Goal: Task Accomplishment & Management: Complete application form

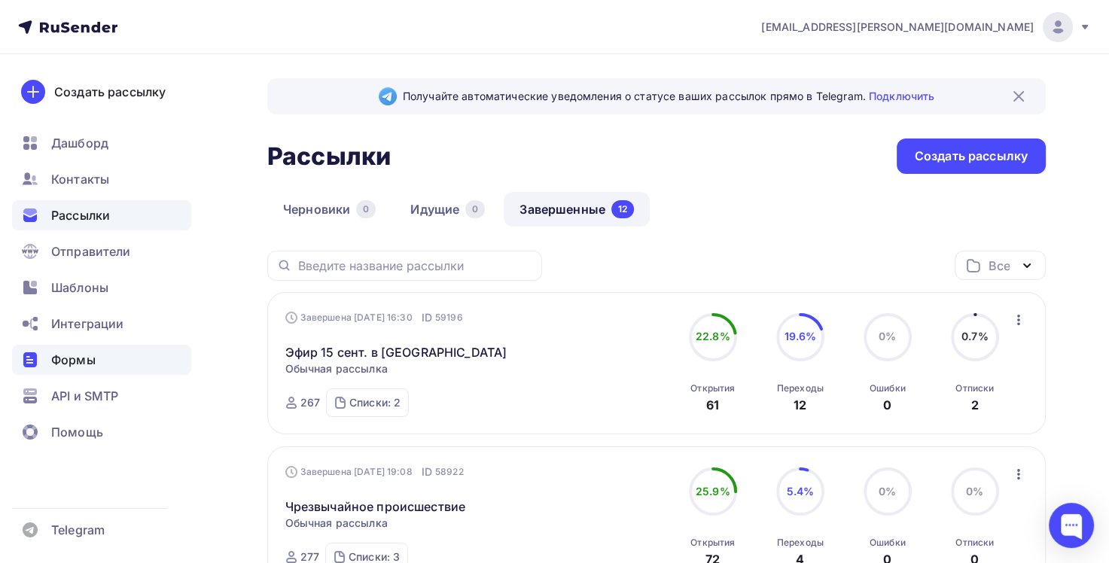
click at [78, 358] on span "Формы" at bounding box center [73, 360] width 44 height 18
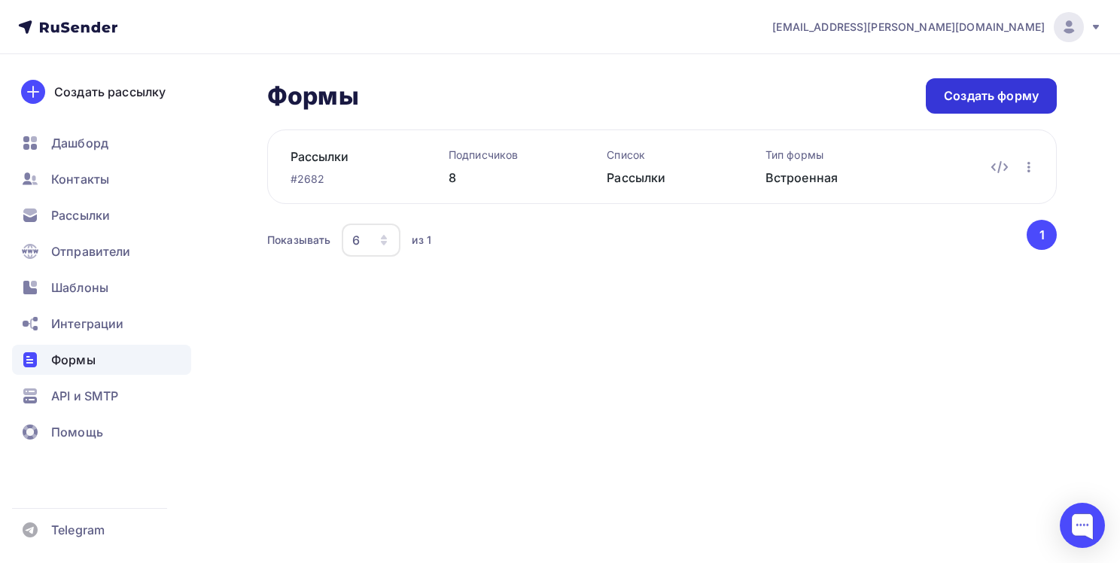
click at [962, 97] on div "Создать форму" at bounding box center [991, 95] width 95 height 17
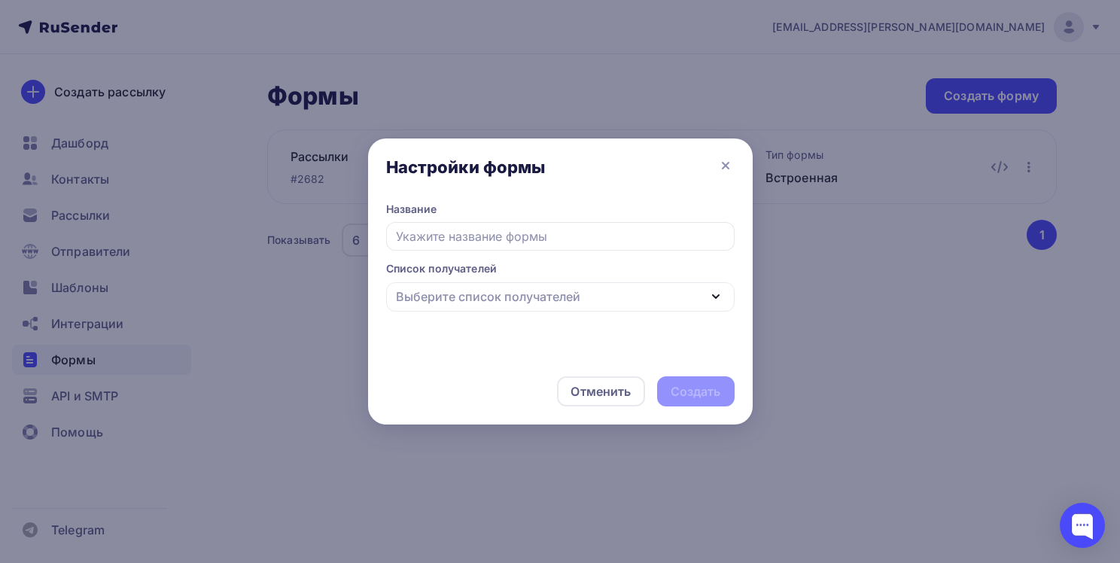
click at [473, 232] on input "text" at bounding box center [560, 236] width 348 height 29
type input "З"
type input "Р"
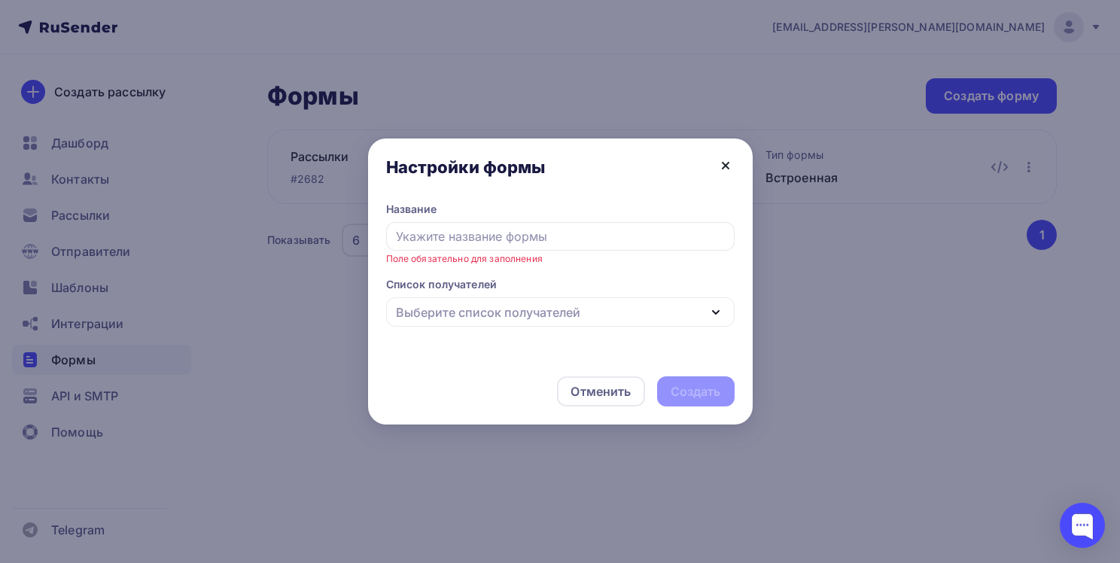
click at [729, 166] on icon at bounding box center [726, 166] width 18 height 18
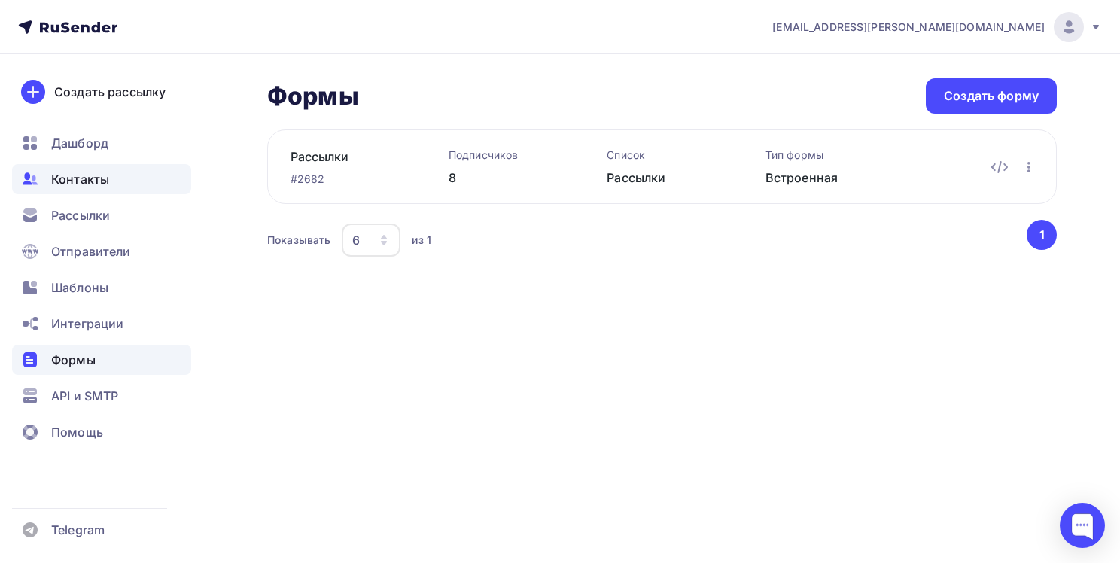
click at [85, 182] on span "Контакты" at bounding box center [80, 179] width 58 height 18
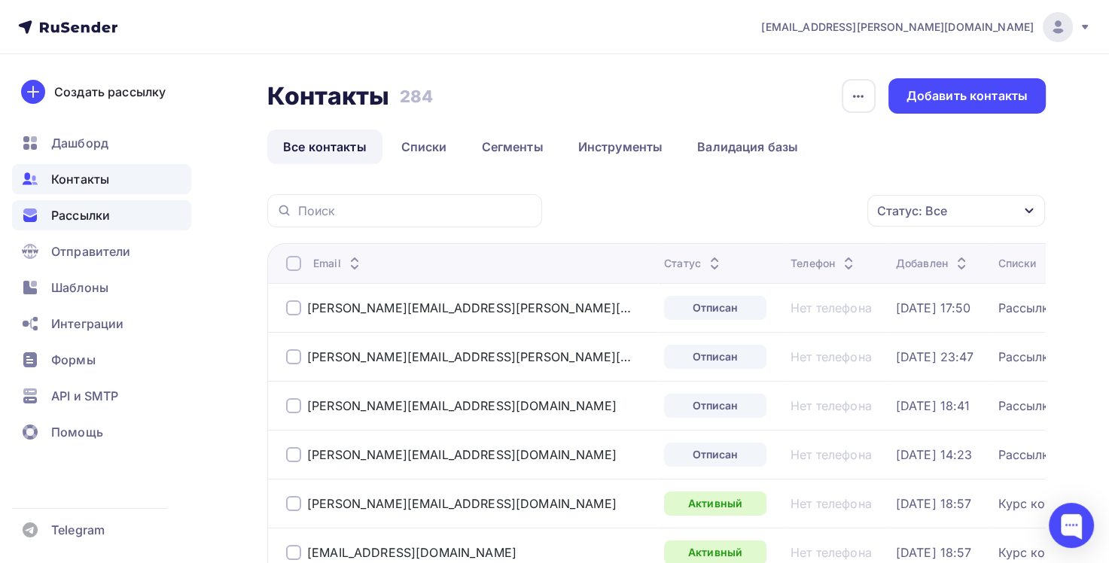
click at [88, 218] on span "Рассылки" at bounding box center [80, 215] width 59 height 18
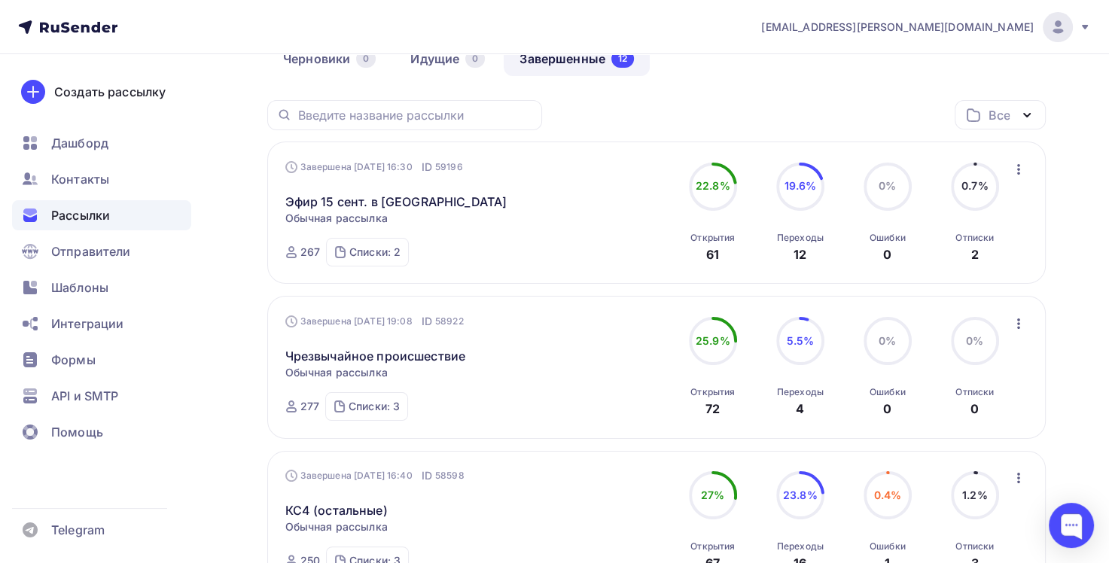
scroll to position [226, 0]
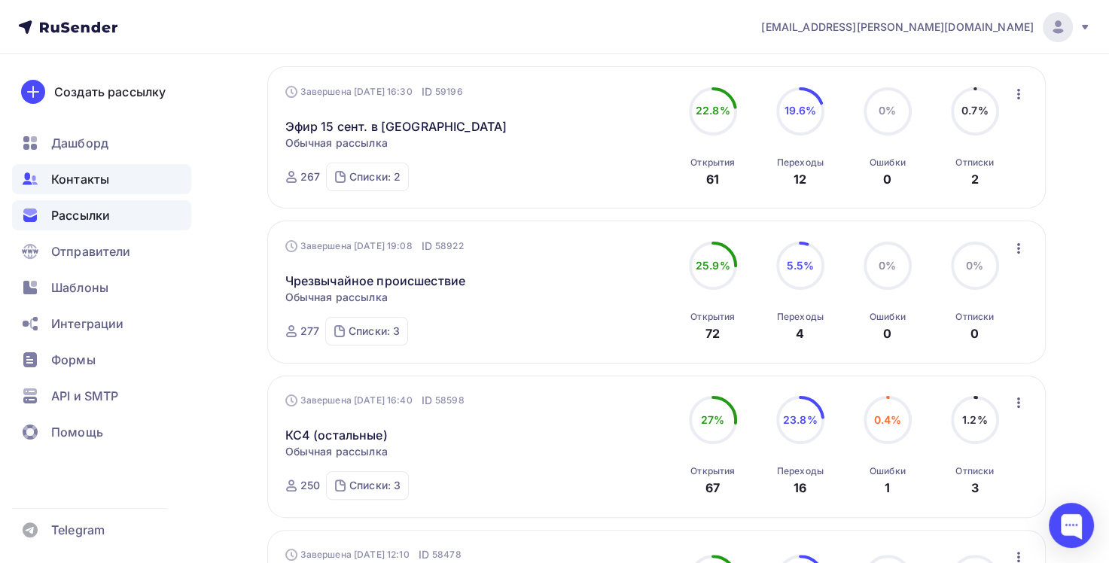
click at [101, 184] on span "Контакты" at bounding box center [80, 179] width 58 height 18
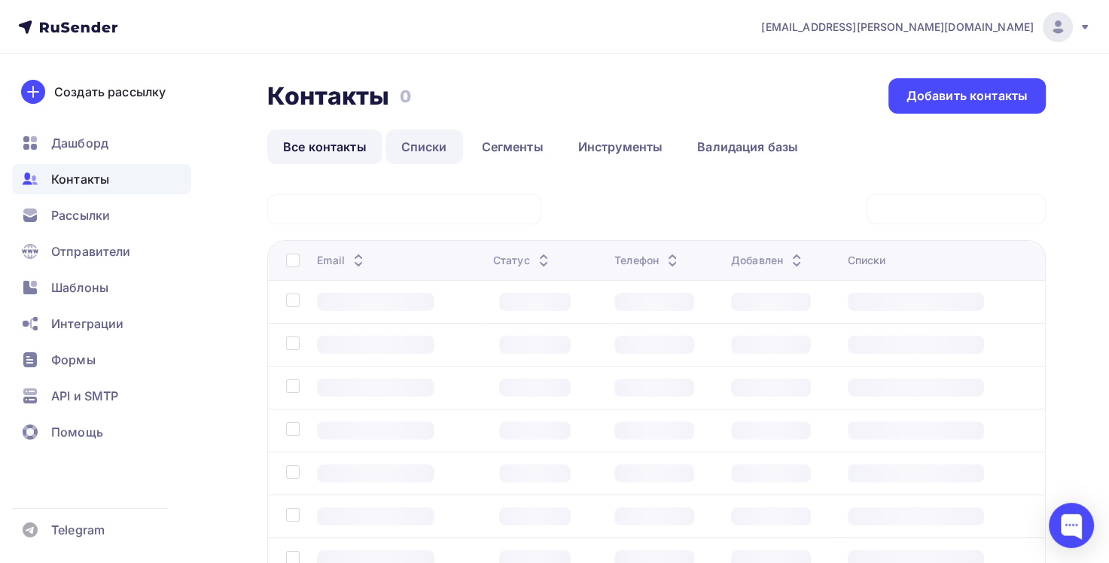
click at [424, 145] on link "Списки" at bounding box center [424, 146] width 78 height 35
